Goal: Task Accomplishment & Management: Manage account settings

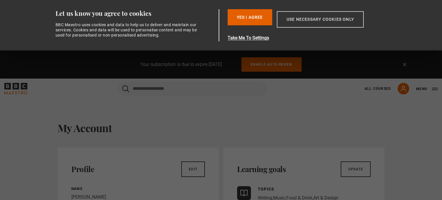
click at [297, 23] on button "Use necessary cookies only" at bounding box center [320, 19] width 87 height 16
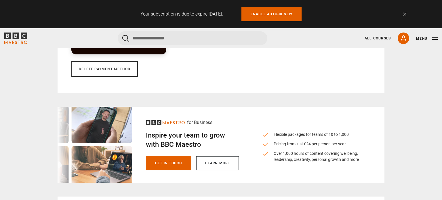
scroll to position [630, 0]
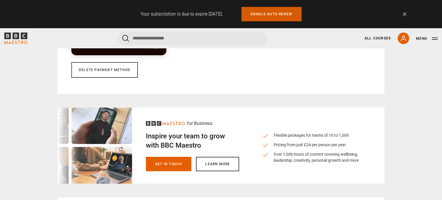
click at [272, 15] on link "Enable auto-renew" at bounding box center [271, 14] width 60 height 14
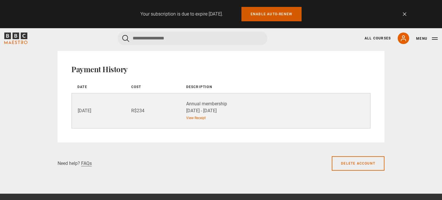
scroll to position [765, 0]
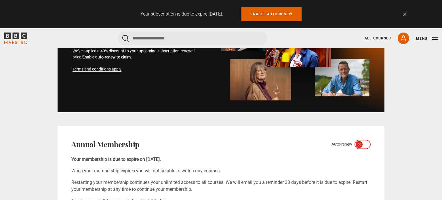
scroll to position [278, 0]
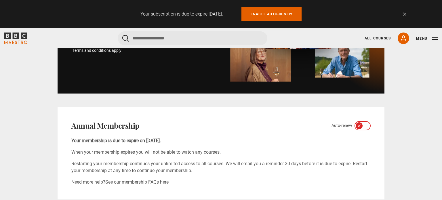
click at [357, 125] on icon at bounding box center [359, 125] width 5 height 5
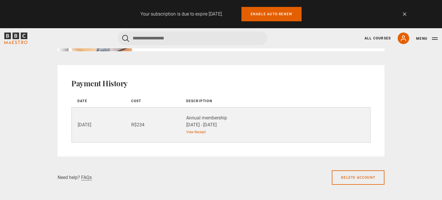
scroll to position [669, 0]
